Goal: Task Accomplishment & Management: Use online tool/utility

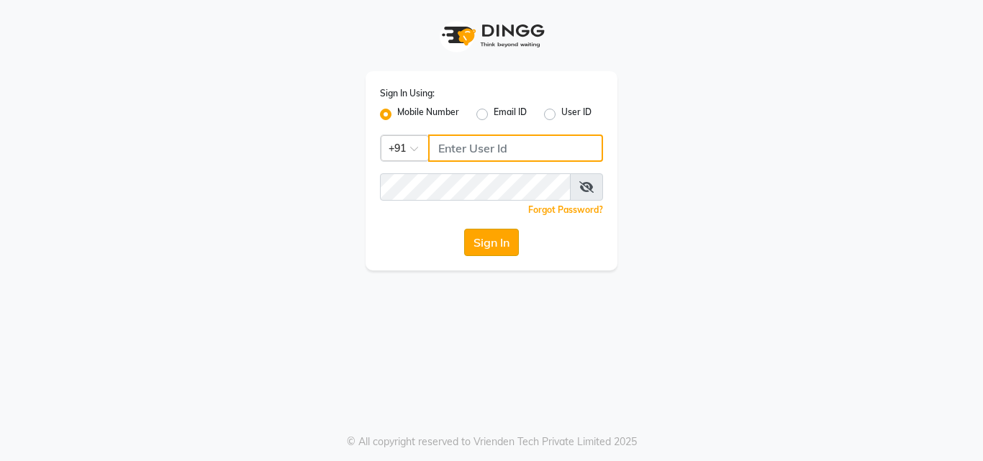
type input "9560069622"
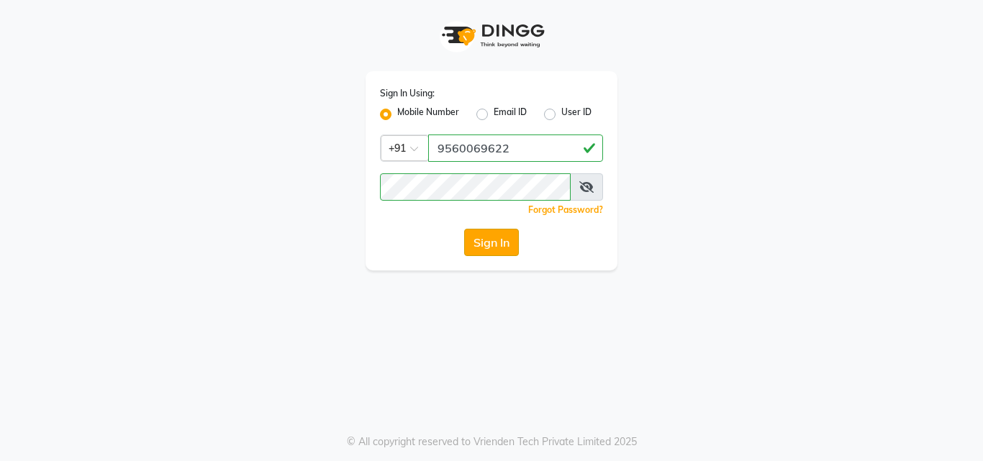
click at [497, 246] on button "Sign In" at bounding box center [491, 242] width 55 height 27
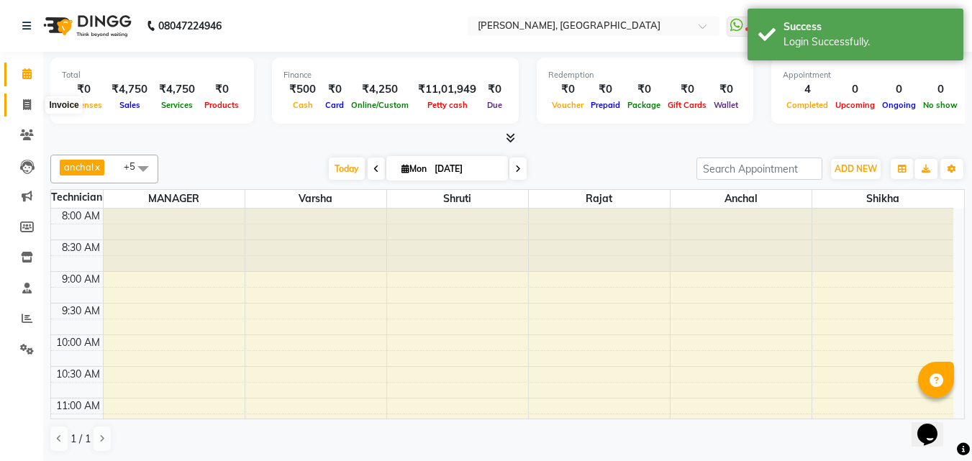
click at [29, 98] on span at bounding box center [26, 105] width 25 height 17
select select "3755"
select select "service"
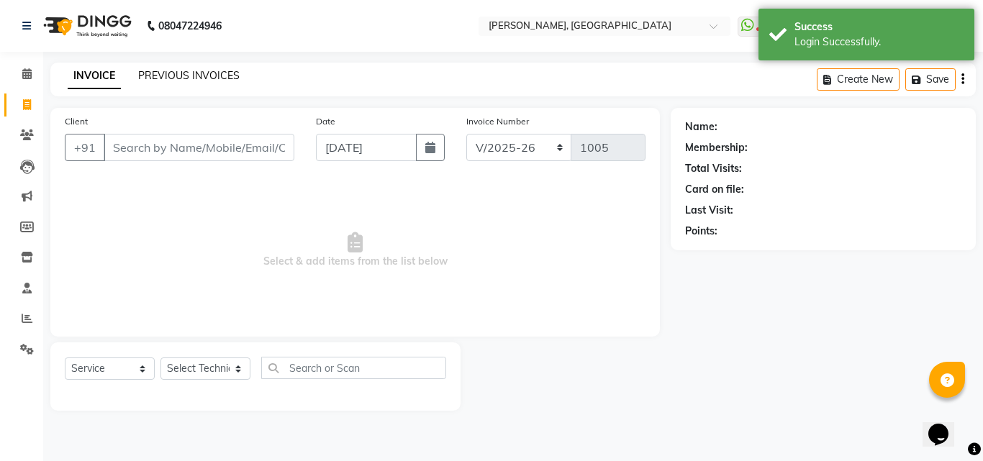
click at [176, 76] on link "PREVIOUS INVOICES" at bounding box center [188, 75] width 101 height 13
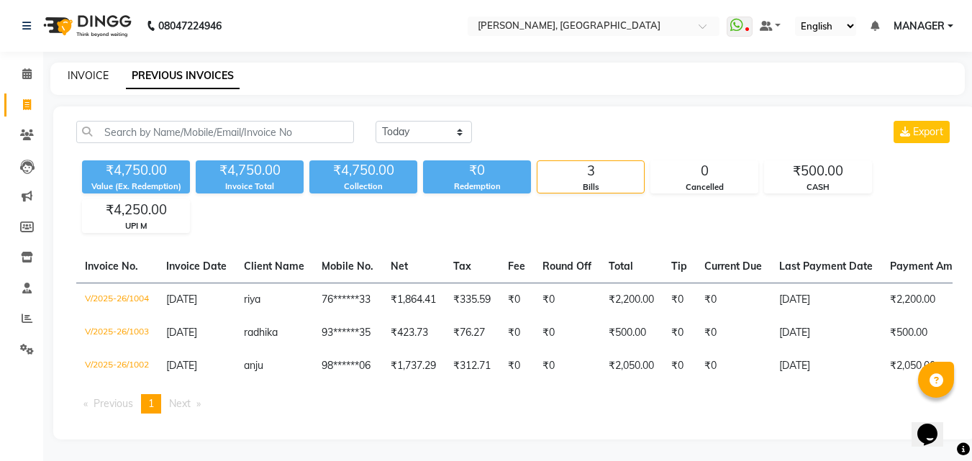
click at [89, 79] on link "INVOICE" at bounding box center [88, 75] width 41 height 13
select select "service"
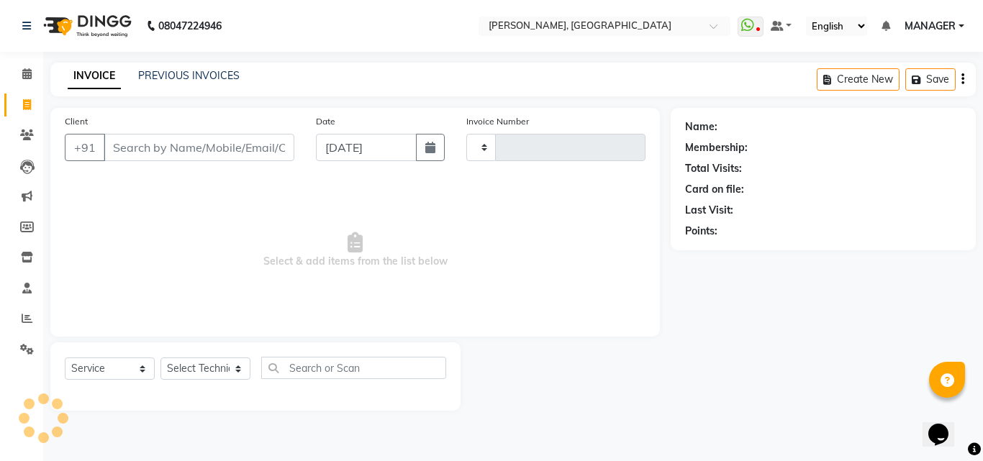
type input "1005"
select select "3755"
click at [151, 148] on input "Client" at bounding box center [199, 147] width 191 height 27
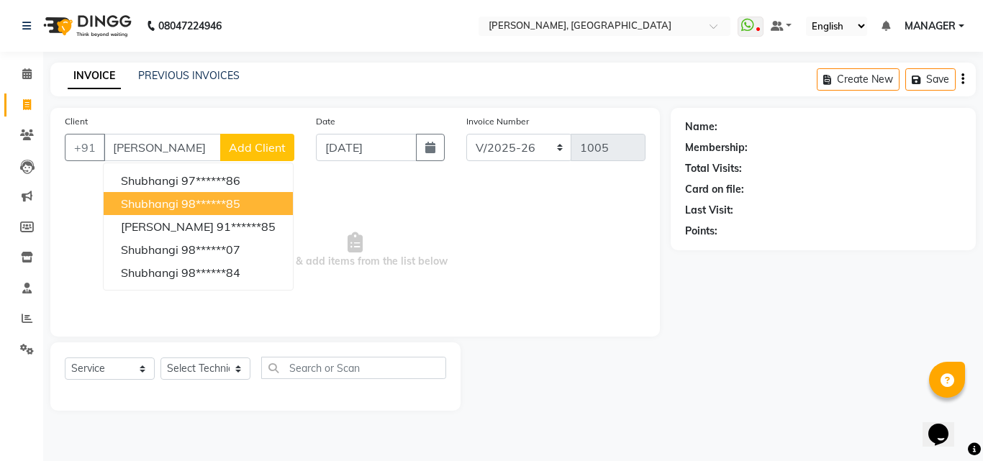
click at [163, 203] on span "Shubhangi" at bounding box center [150, 203] width 58 height 14
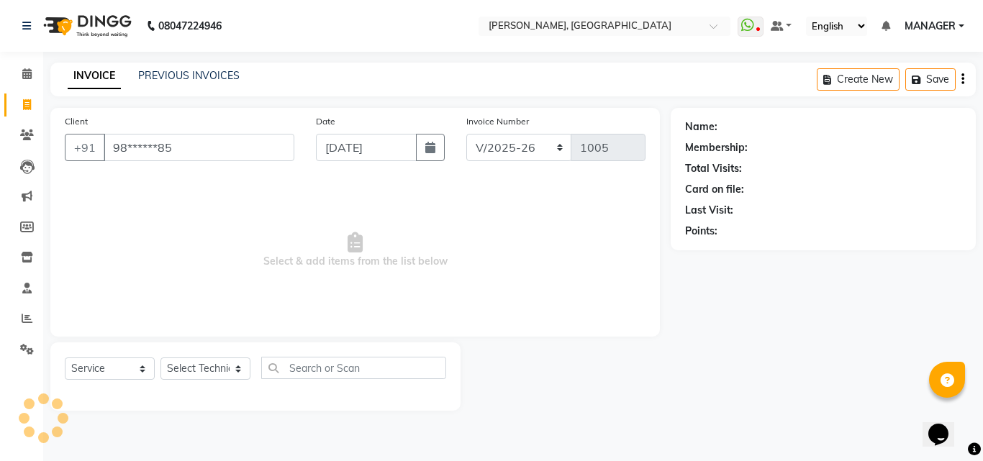
type input "98******85"
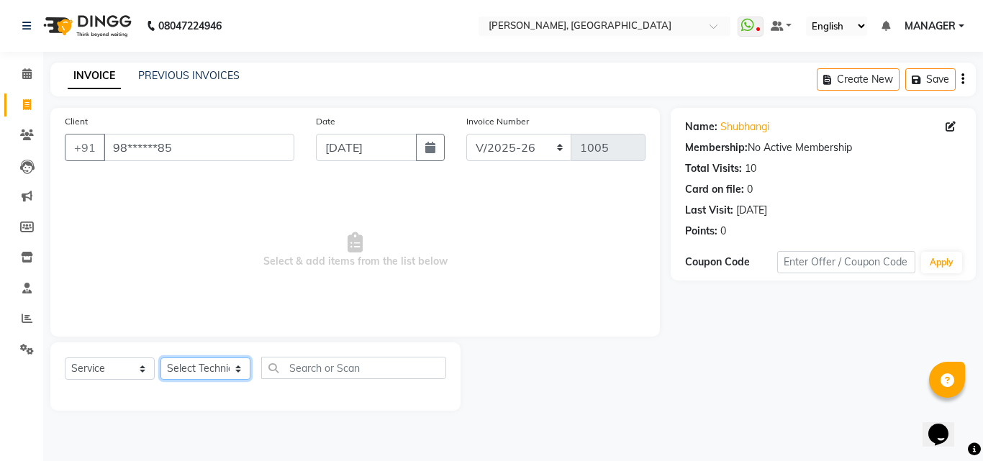
click at [198, 363] on select "Select Technician [PERSON_NAME] MANAGER rajat [PERSON_NAME]" at bounding box center [205, 369] width 90 height 22
select select "80823"
click at [160, 358] on select "Select Technician [PERSON_NAME] MANAGER rajat [PERSON_NAME]" at bounding box center [205, 369] width 90 height 22
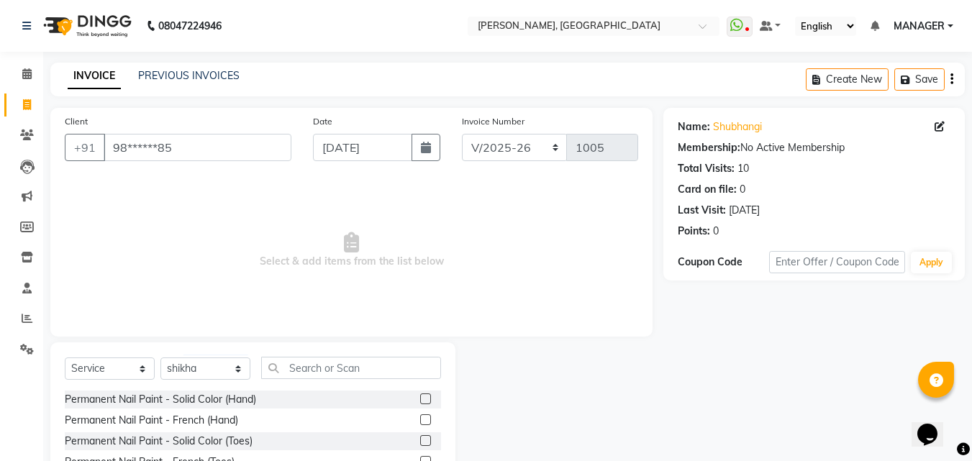
click at [327, 355] on div "Select Service Product Membership Package Voucher Prepaid Gift Card Select Tech…" at bounding box center [252, 449] width 405 height 212
click at [320, 364] on input "text" at bounding box center [351, 368] width 180 height 22
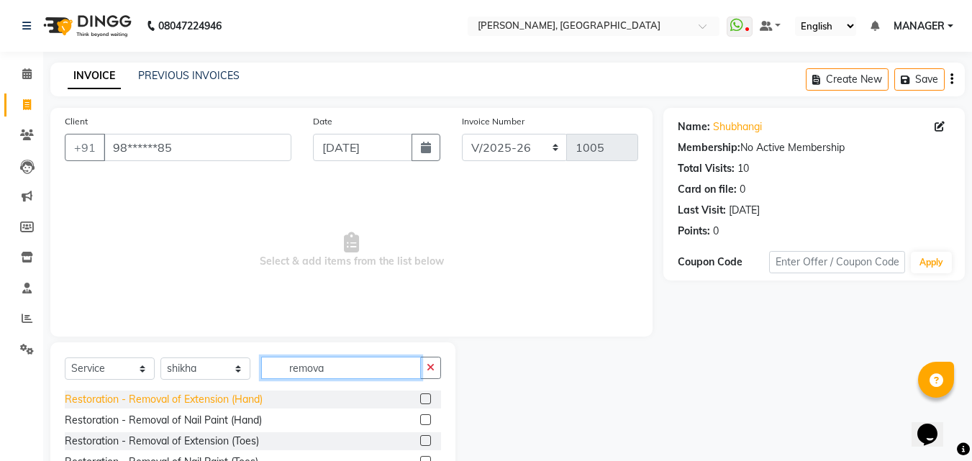
type input "remova"
click at [214, 394] on div "Restoration - Removal of Extension (Hand)" at bounding box center [164, 399] width 198 height 15
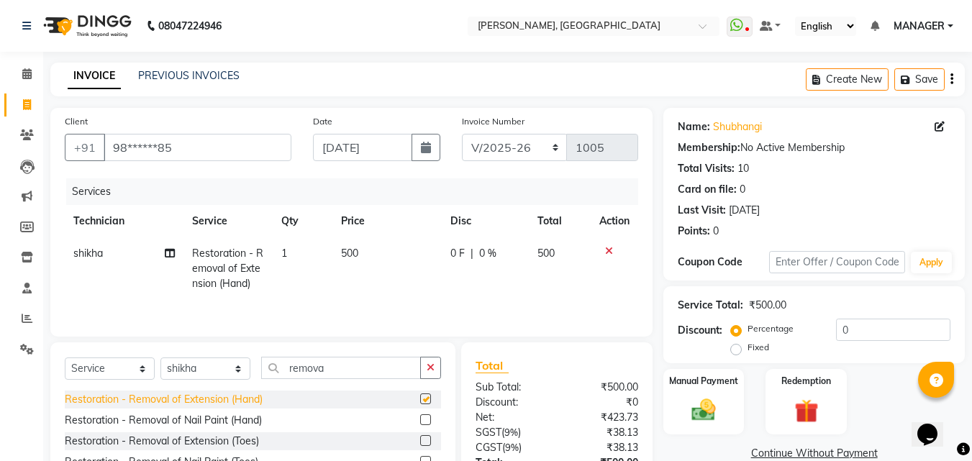
checkbox input "false"
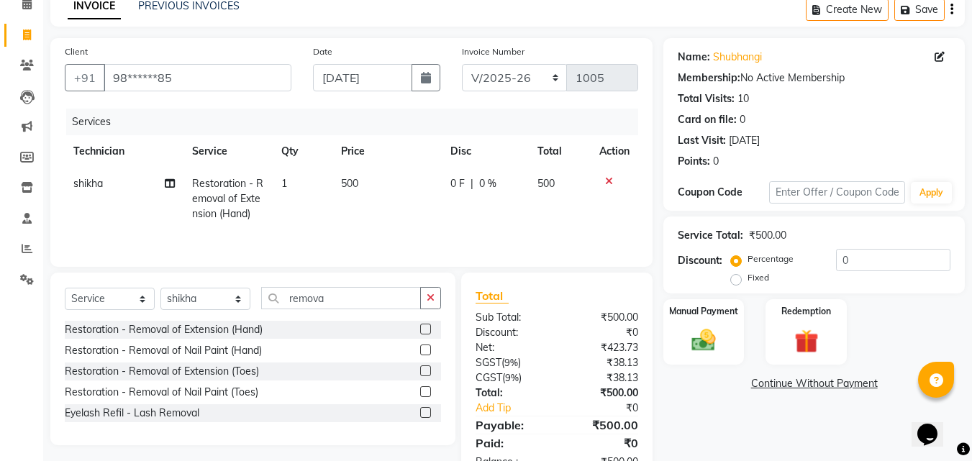
scroll to position [91, 0]
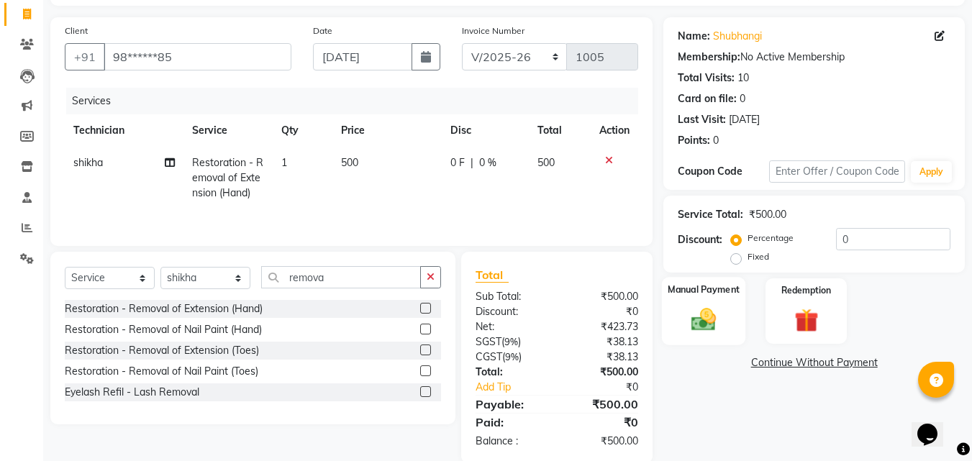
click at [710, 299] on div "Manual Payment" at bounding box center [704, 311] width 84 height 68
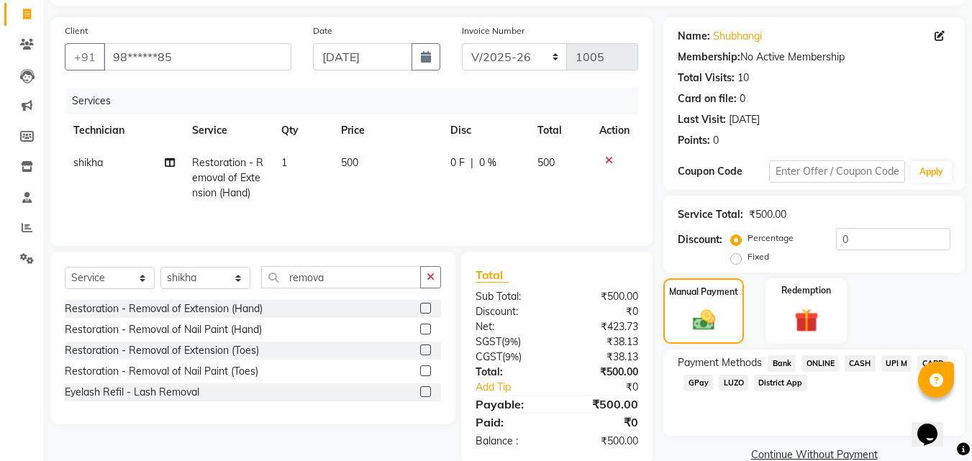
click at [855, 364] on span "CASH" at bounding box center [860, 364] width 31 height 17
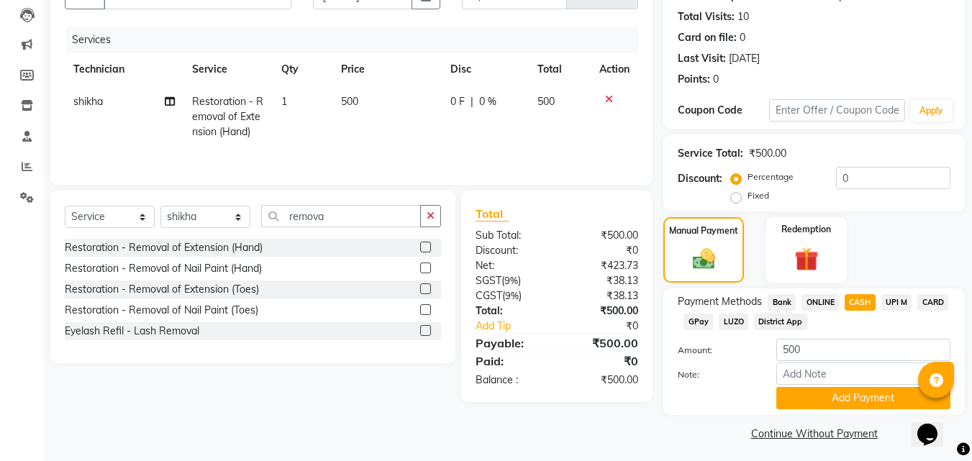
scroll to position [157, 0]
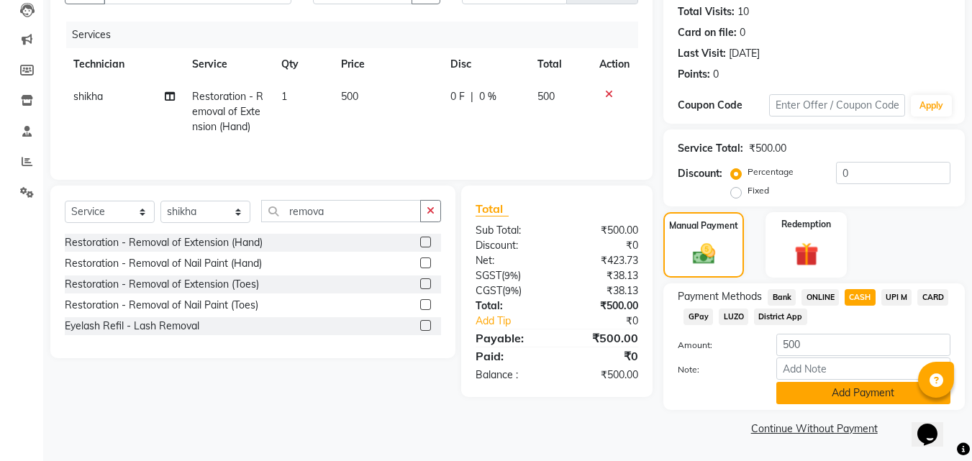
click at [852, 398] on button "Add Payment" at bounding box center [864, 393] width 174 height 22
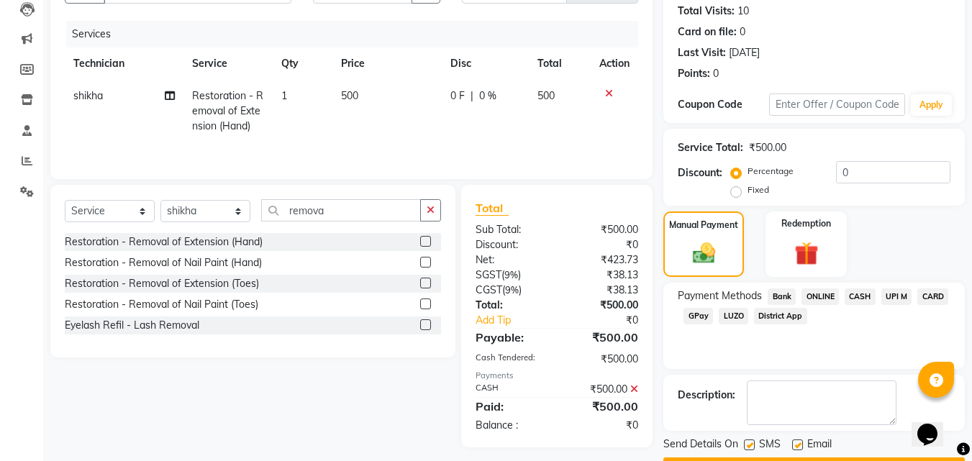
scroll to position [198, 0]
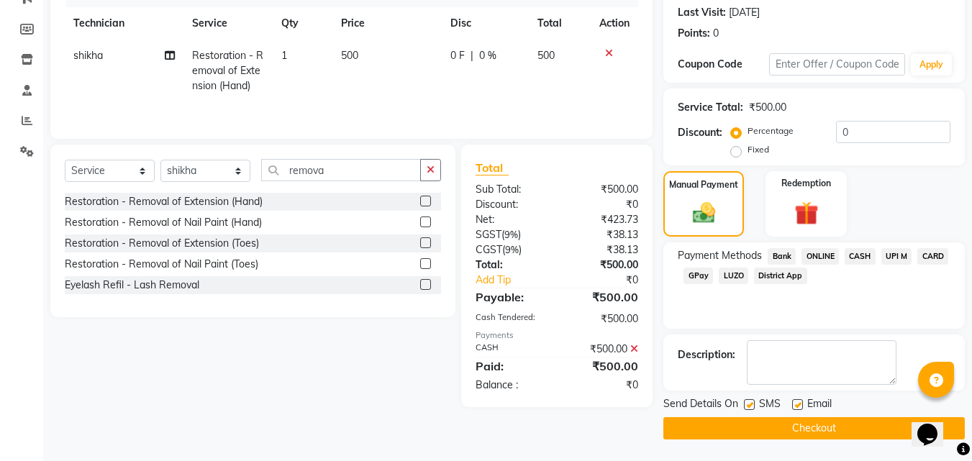
click at [807, 426] on button "Checkout" at bounding box center [815, 428] width 302 height 22
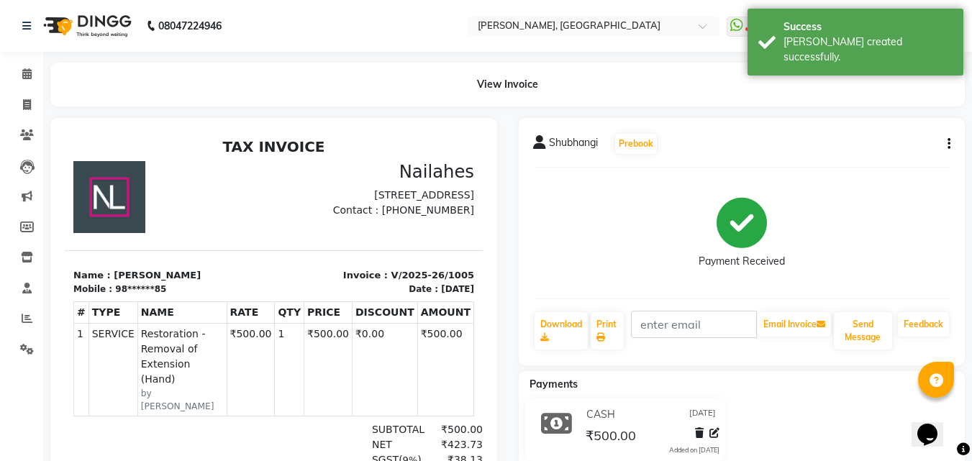
click at [247, 204] on div at bounding box center [169, 197] width 209 height 72
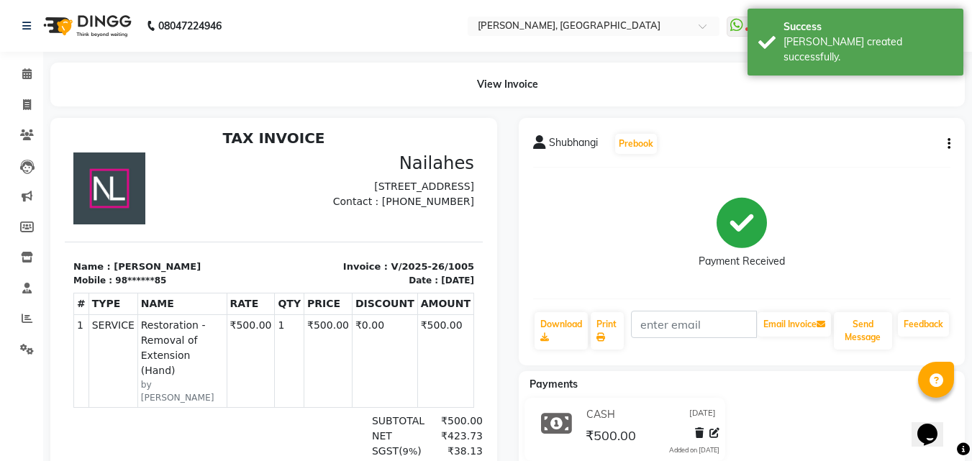
scroll to position [12, 0]
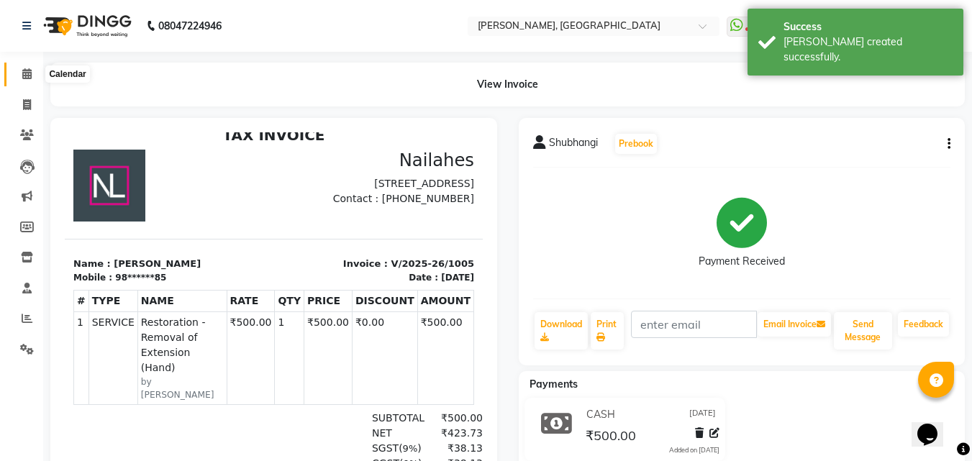
click at [24, 73] on icon at bounding box center [26, 73] width 9 height 11
